Goal: Navigation & Orientation: Find specific page/section

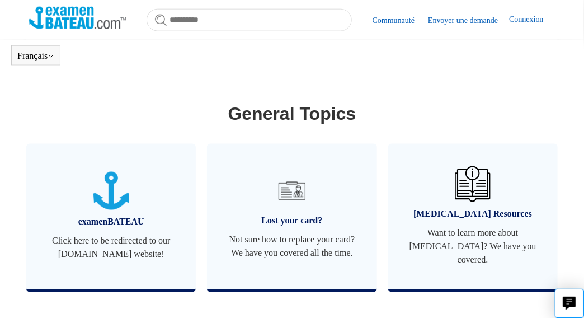
scroll to position [473, 0]
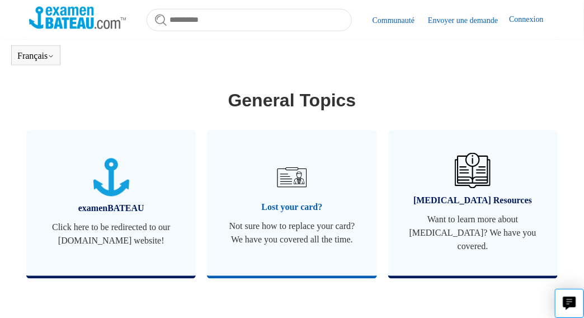
click at [298, 180] on img at bounding box center [292, 177] width 39 height 39
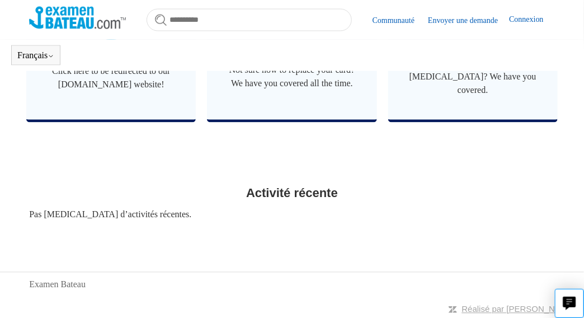
scroll to position [517, 0]
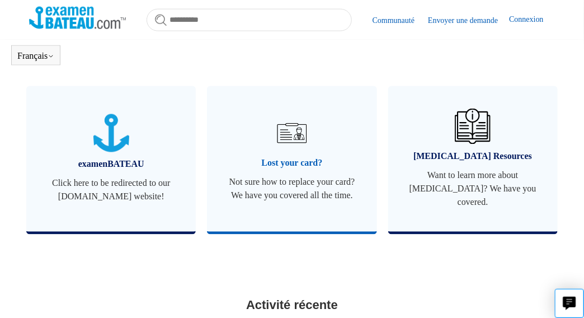
click at [306, 137] on img at bounding box center [292, 133] width 39 height 39
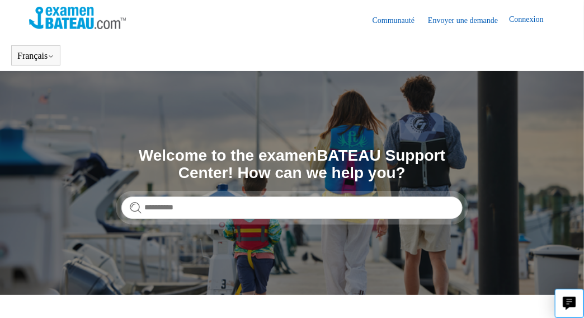
click at [91, 10] on img at bounding box center [77, 18] width 97 height 22
